Goal: Check status: Check status

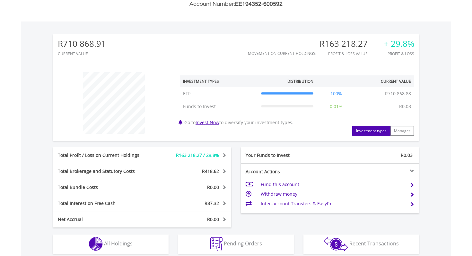
scroll to position [184, 0]
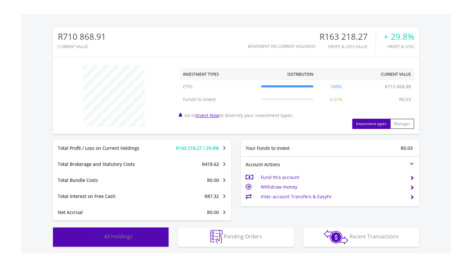
click at [112, 234] on span "All Holdings" at bounding box center [118, 236] width 29 height 7
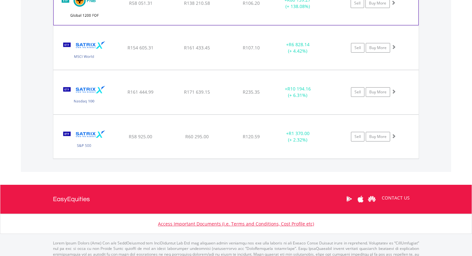
scroll to position [566, 0]
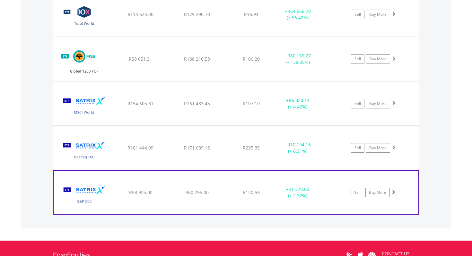
scroll to position [481, 0]
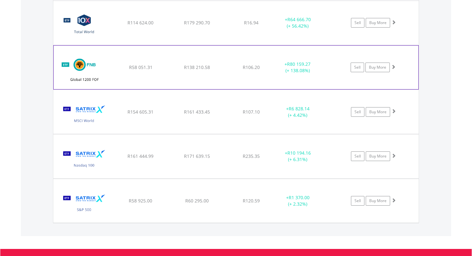
click at [226, 26] on div "R106.20" at bounding box center [251, 23] width 51 height 6
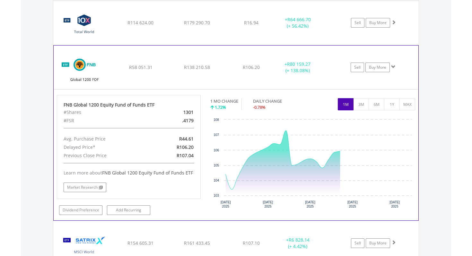
click at [226, 26] on div "R106.20" at bounding box center [251, 23] width 51 height 6
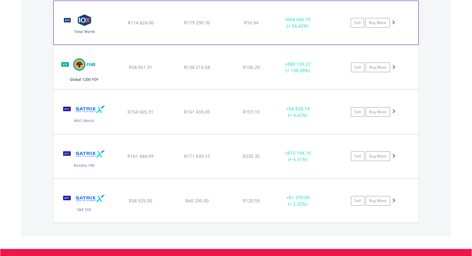
click at [231, 24] on div "R16.94" at bounding box center [251, 23] width 51 height 6
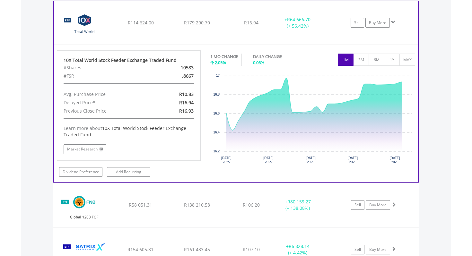
click at [231, 24] on div "R16.94" at bounding box center [251, 23] width 51 height 6
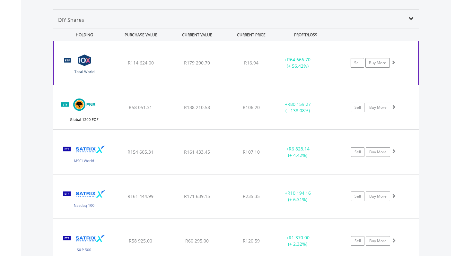
scroll to position [439, 0]
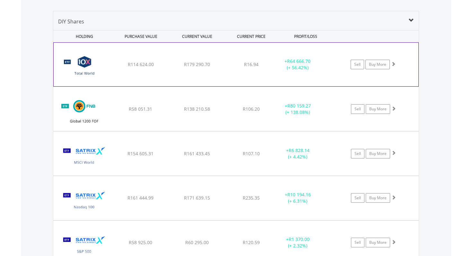
click at [233, 64] on div "R16.94" at bounding box center [251, 64] width 51 height 6
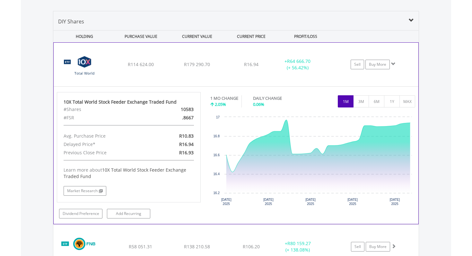
click at [233, 64] on div "R16.94" at bounding box center [251, 64] width 51 height 6
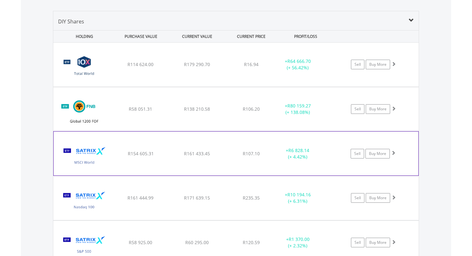
click at [235, 87] on div "﻿ Satrix MSCI World ETF R154 605.31 R161 433.45 R107.10 + R6 828.14 (+ 4.42%) S…" at bounding box center [235, 65] width 365 height 44
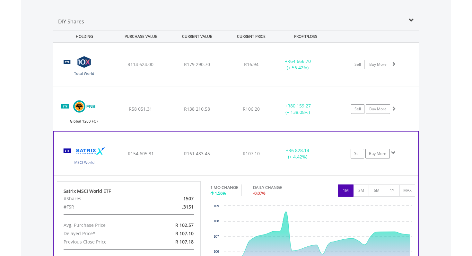
click at [235, 87] on div "﻿ Satrix MSCI World ETF R154 605.31 R161 433.45 R107.10 + R6 828.14 (+ 4.42%) S…" at bounding box center [235, 65] width 365 height 44
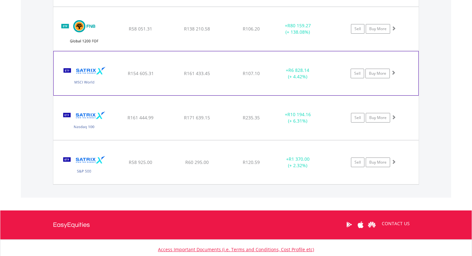
scroll to position [527, 0]
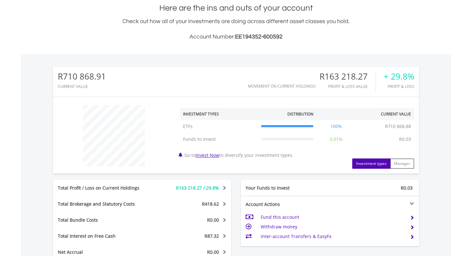
scroll to position [144, 0]
